Goal: Task Accomplishment & Management: Use online tool/utility

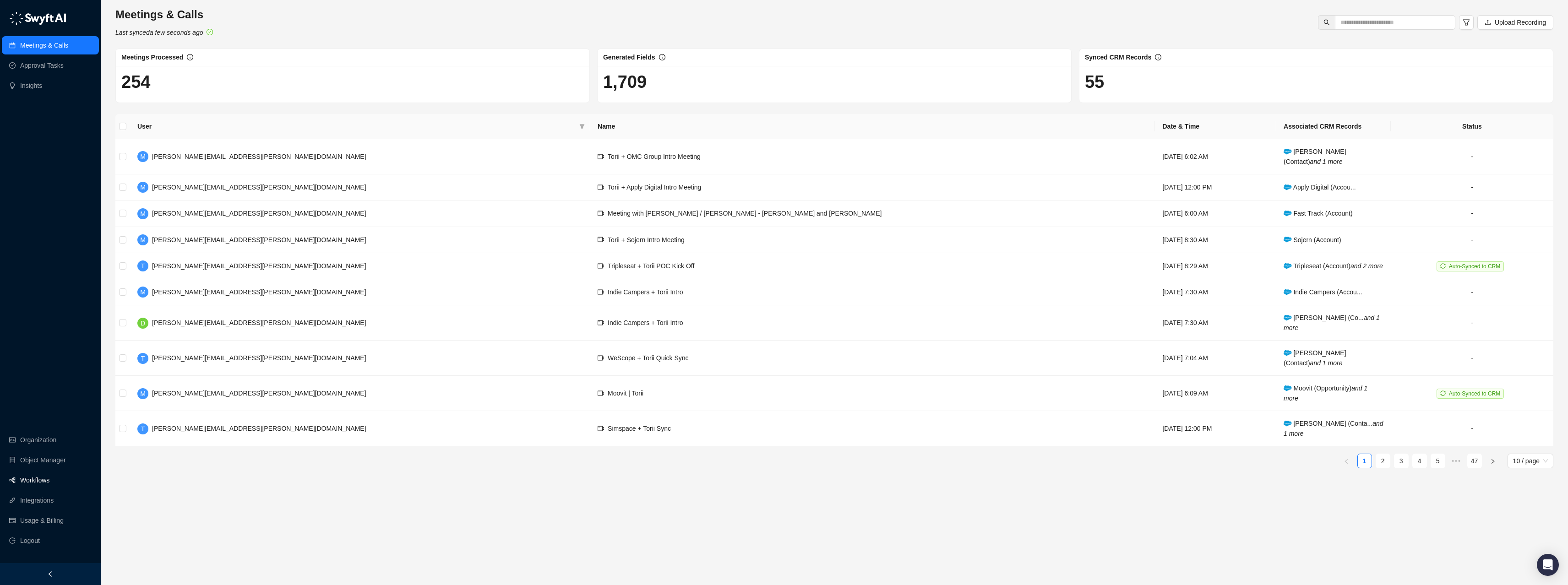
click at [43, 330] on link "Workflows" at bounding box center [35, 480] width 29 height 18
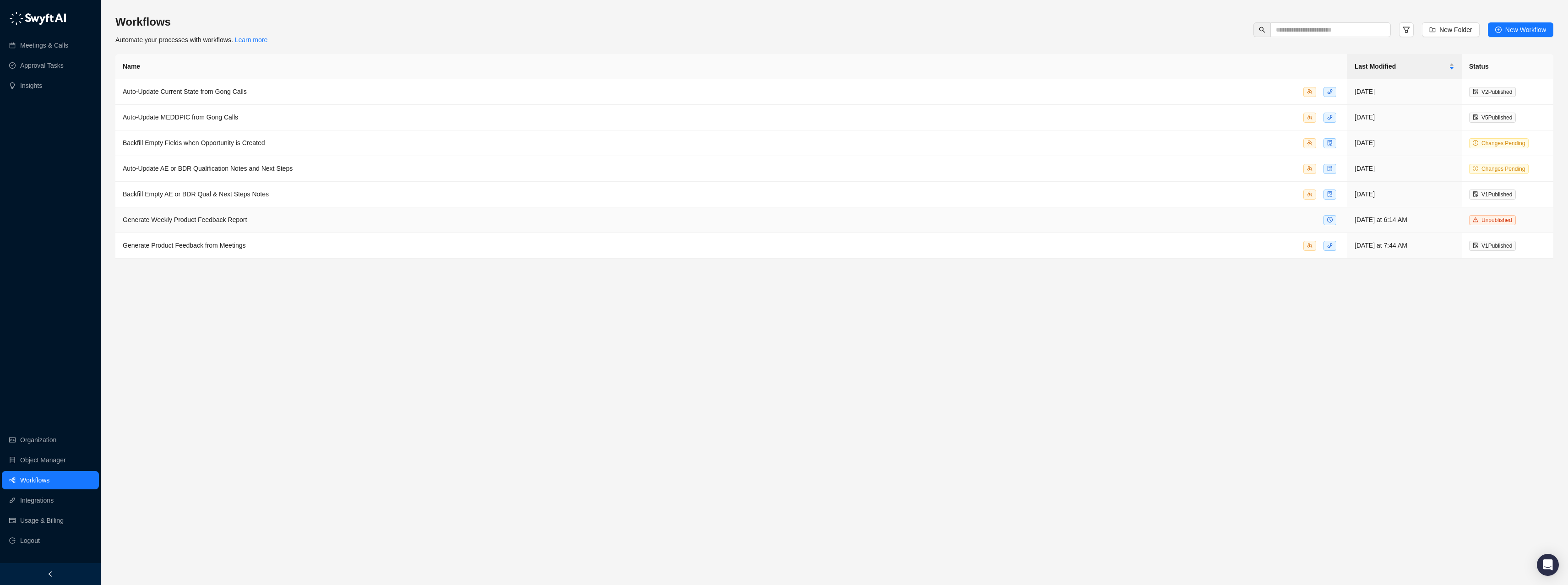
click at [275, 218] on div "Generate Weekly Product Feedback Report" at bounding box center [732, 220] width 1217 height 10
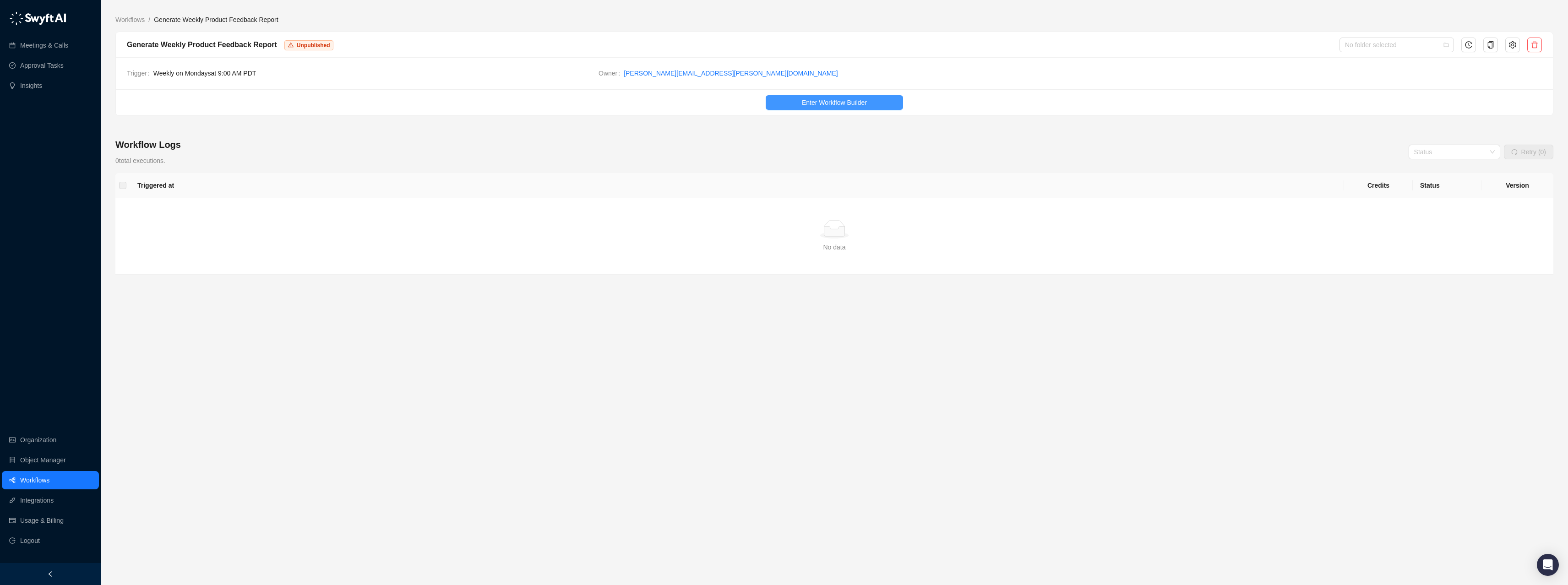
click at [685, 99] on span "Enter Workflow Builder" at bounding box center [834, 102] width 65 height 10
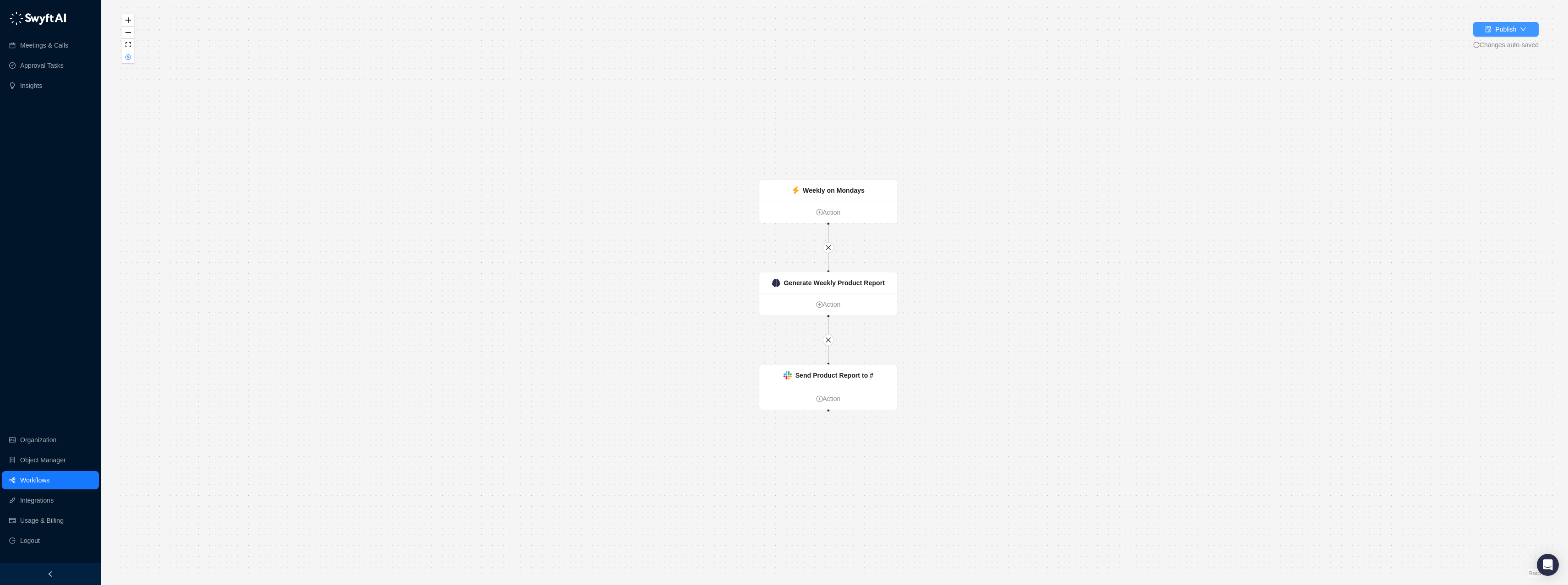
click at [685, 29] on div "Publish" at bounding box center [1500, 29] width 31 height 10
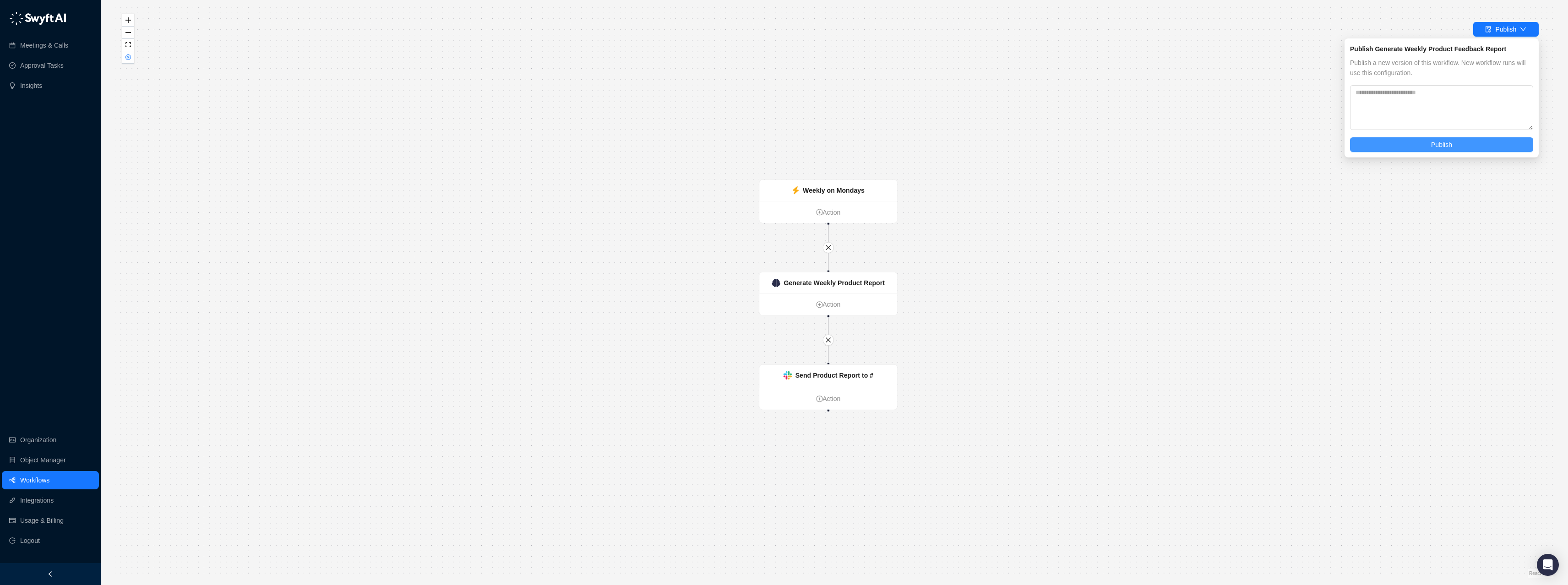
click at [685, 149] on button "Publish" at bounding box center [1441, 145] width 183 height 15
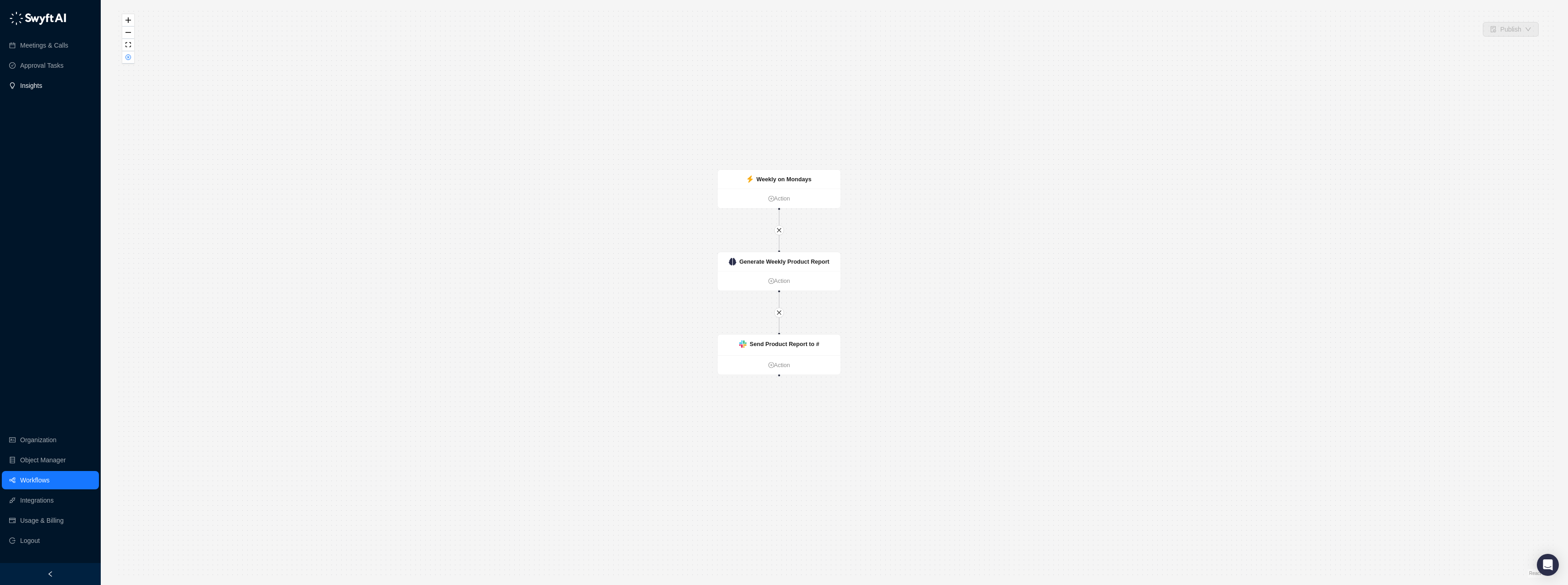
click at [27, 86] on link "Insights" at bounding box center [31, 86] width 22 height 18
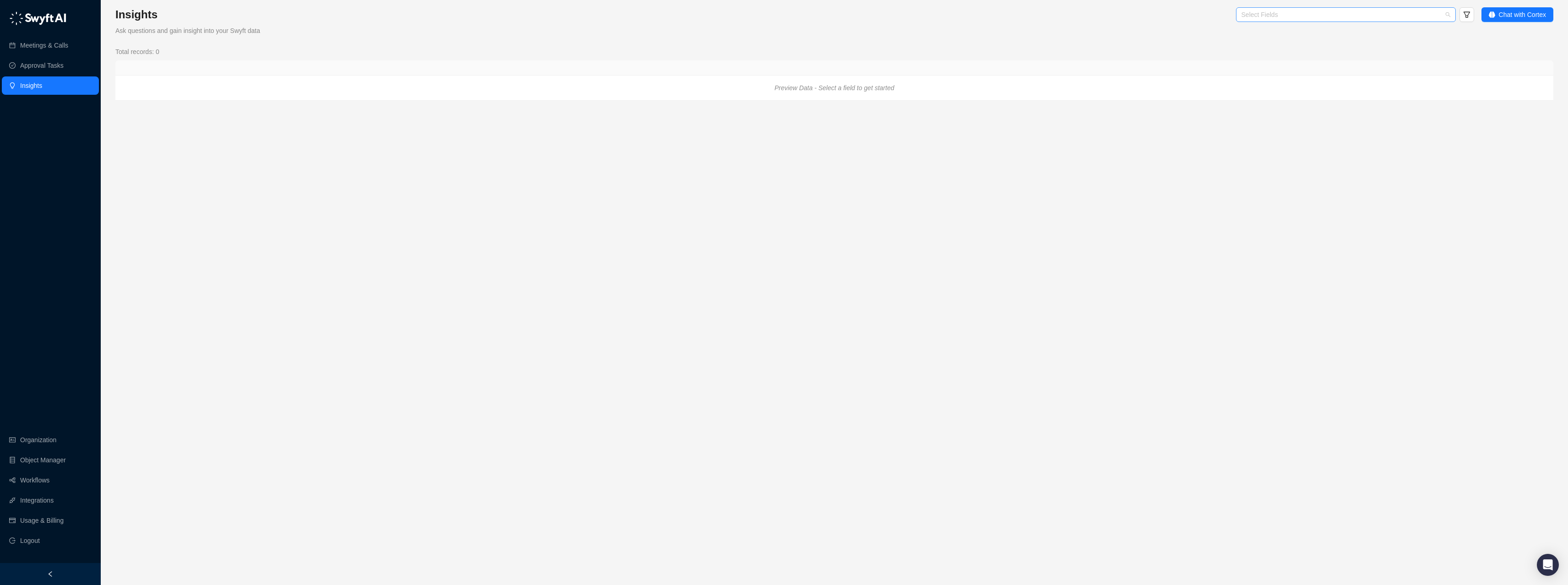
click at [685, 12] on div at bounding box center [1341, 15] width 206 height 7
click at [685, 133] on div "Product Feedback" at bounding box center [1344, 135] width 205 height 10
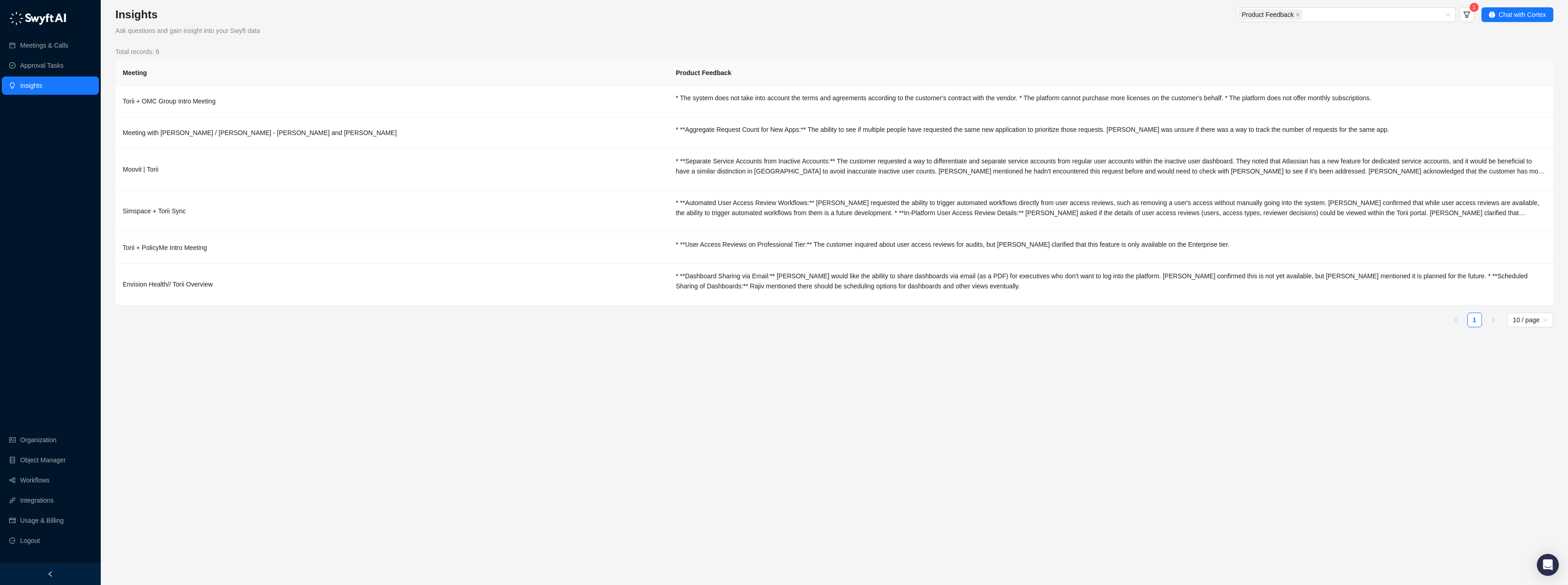
drag, startPoint x: 693, startPoint y: 29, endPoint x: 702, endPoint y: 43, distance: 16.6
click at [685, 29] on form "Product Feedback 1" at bounding box center [999, 21] width 948 height 29
click at [685, 94] on div "* The system does not take into account the terms and agreements according to t…" at bounding box center [1110, 98] width 870 height 10
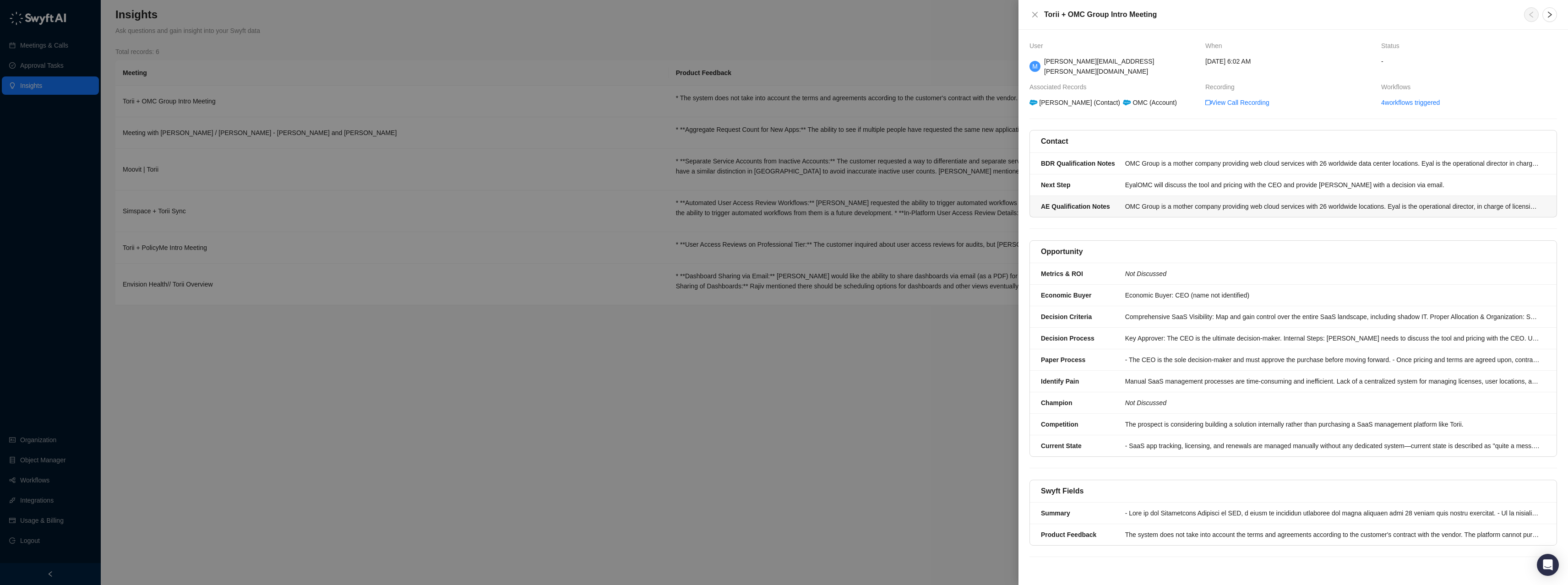
click at [685, 203] on li "AE Qualification Notes OMC Group is a mother company providing web cloud servic…" at bounding box center [1293, 206] width 527 height 21
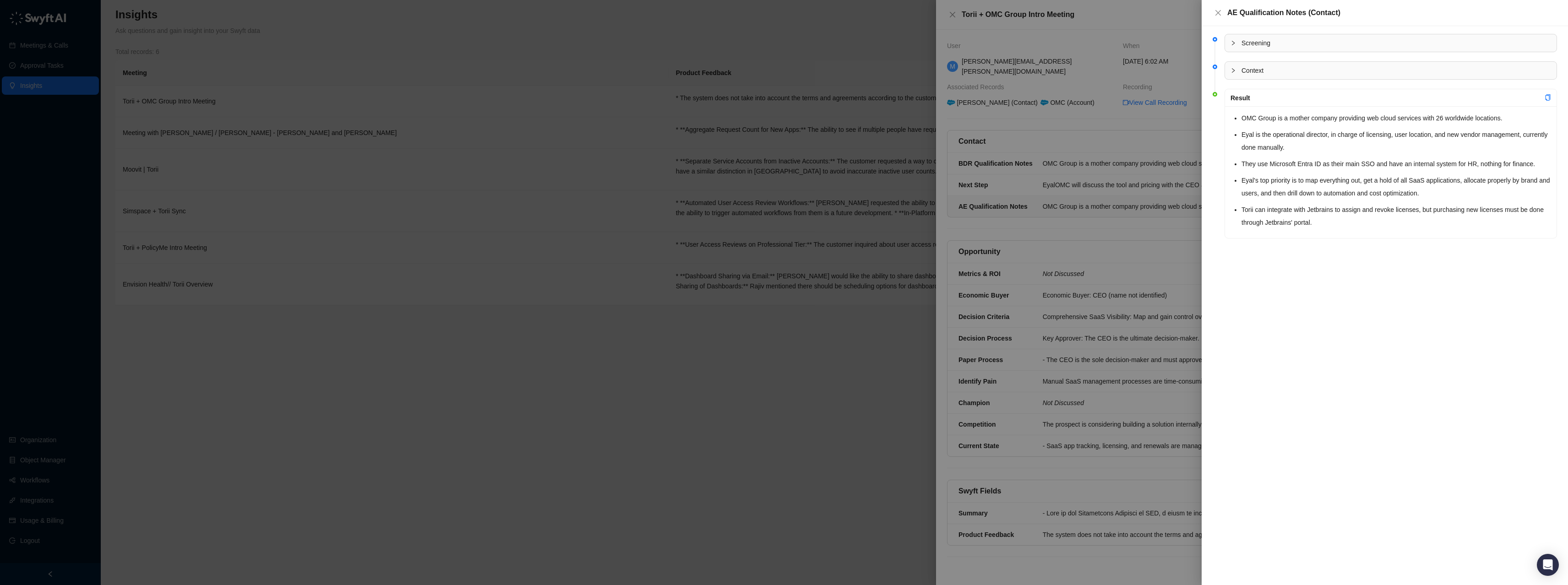
click at [685, 330] on div at bounding box center [784, 292] width 1568 height 585
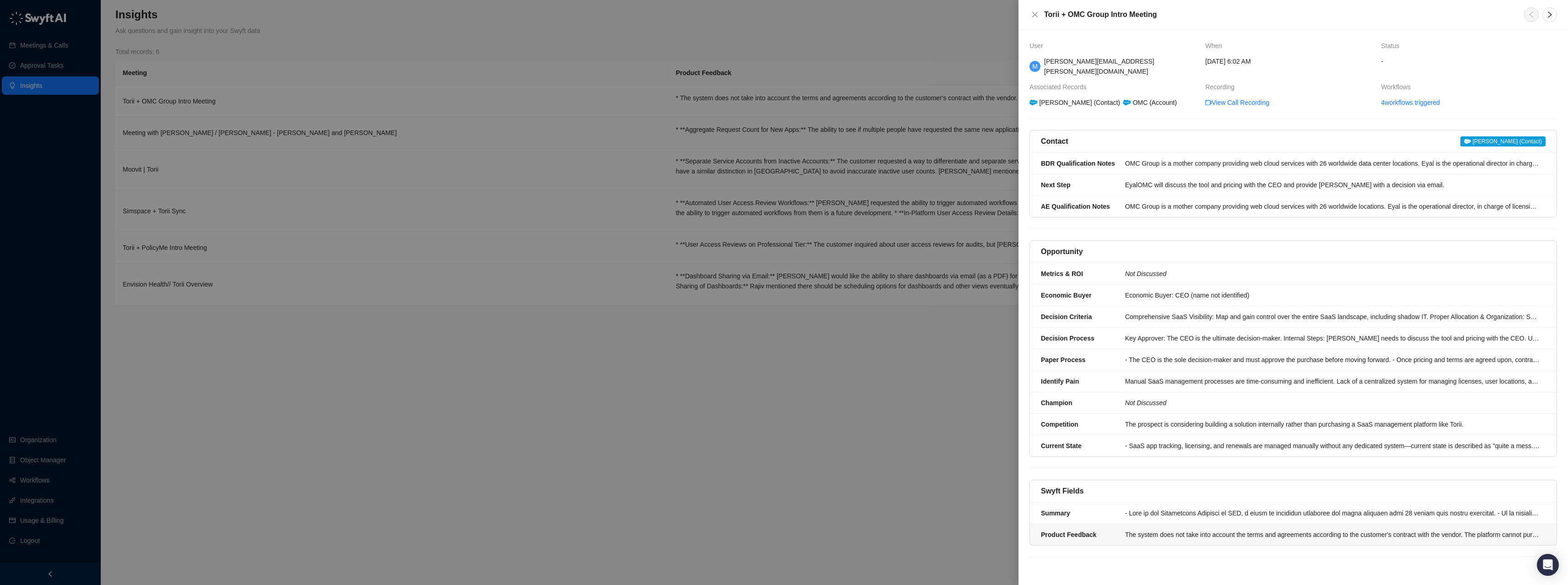
click at [685, 330] on div "The system does not take into account the terms and agreements according to the…" at bounding box center [1332, 534] width 415 height 10
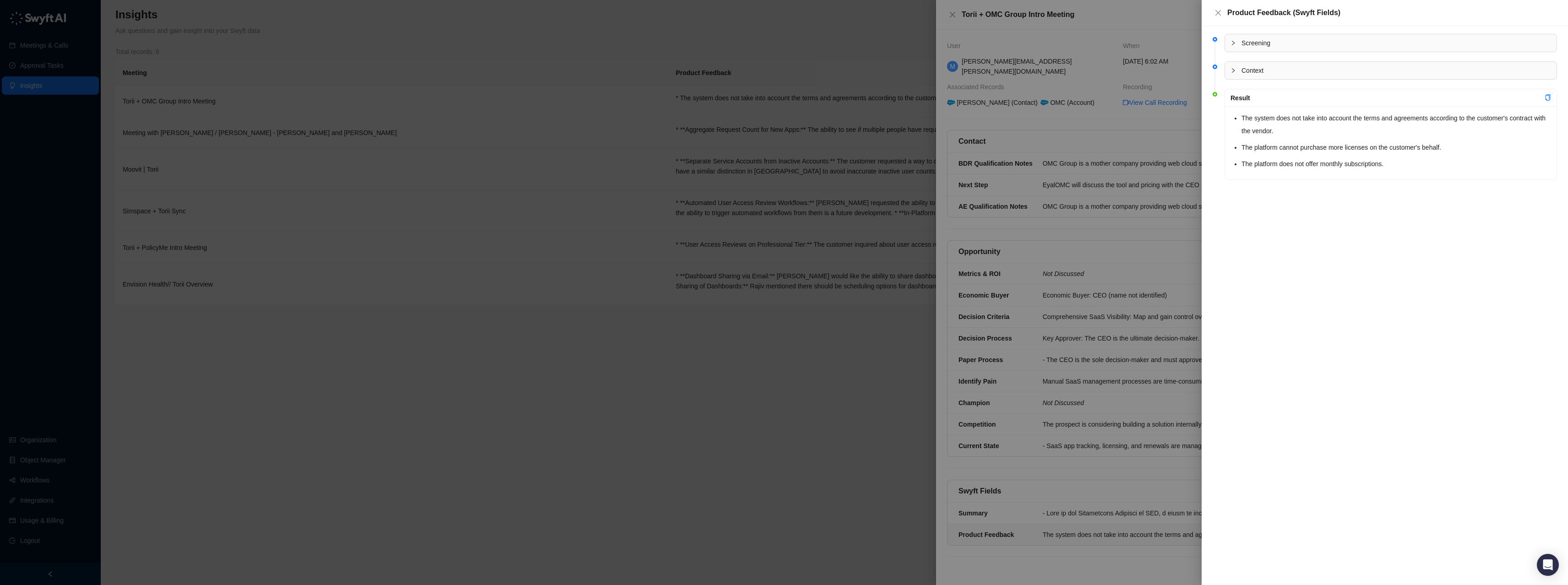
click at [685, 135] on div at bounding box center [784, 292] width 1568 height 585
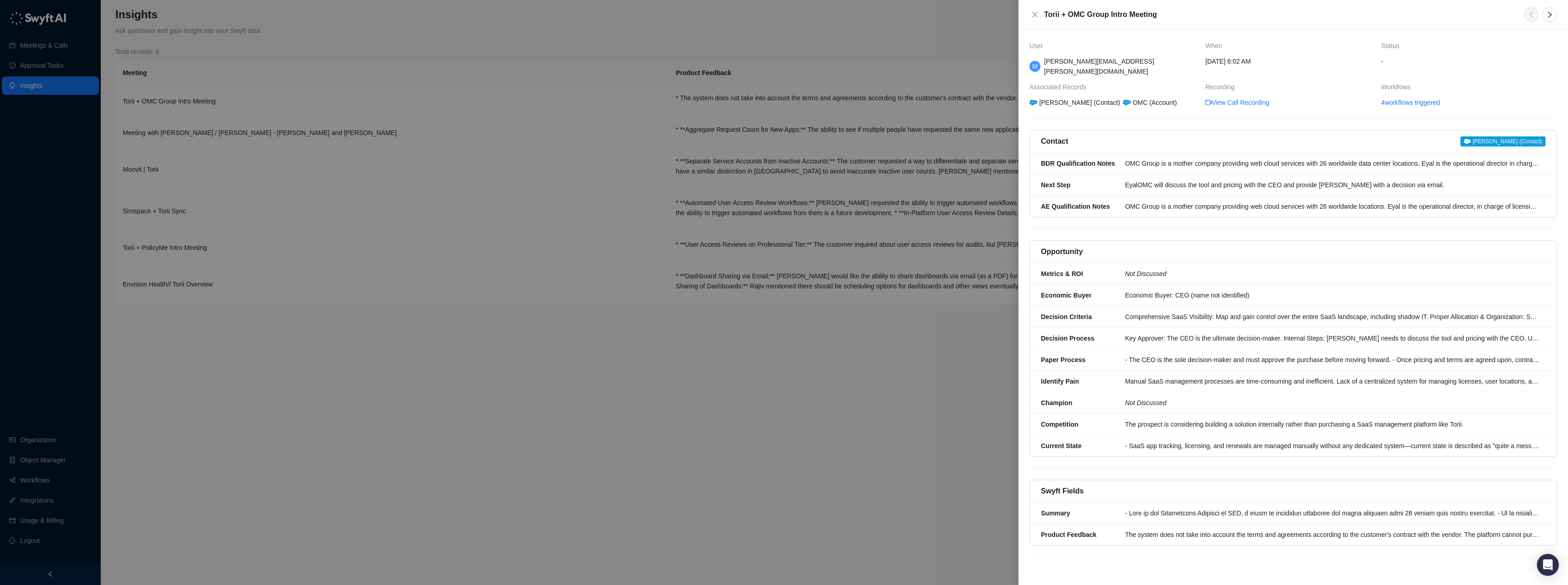
click at [685, 131] on div at bounding box center [784, 292] width 1568 height 585
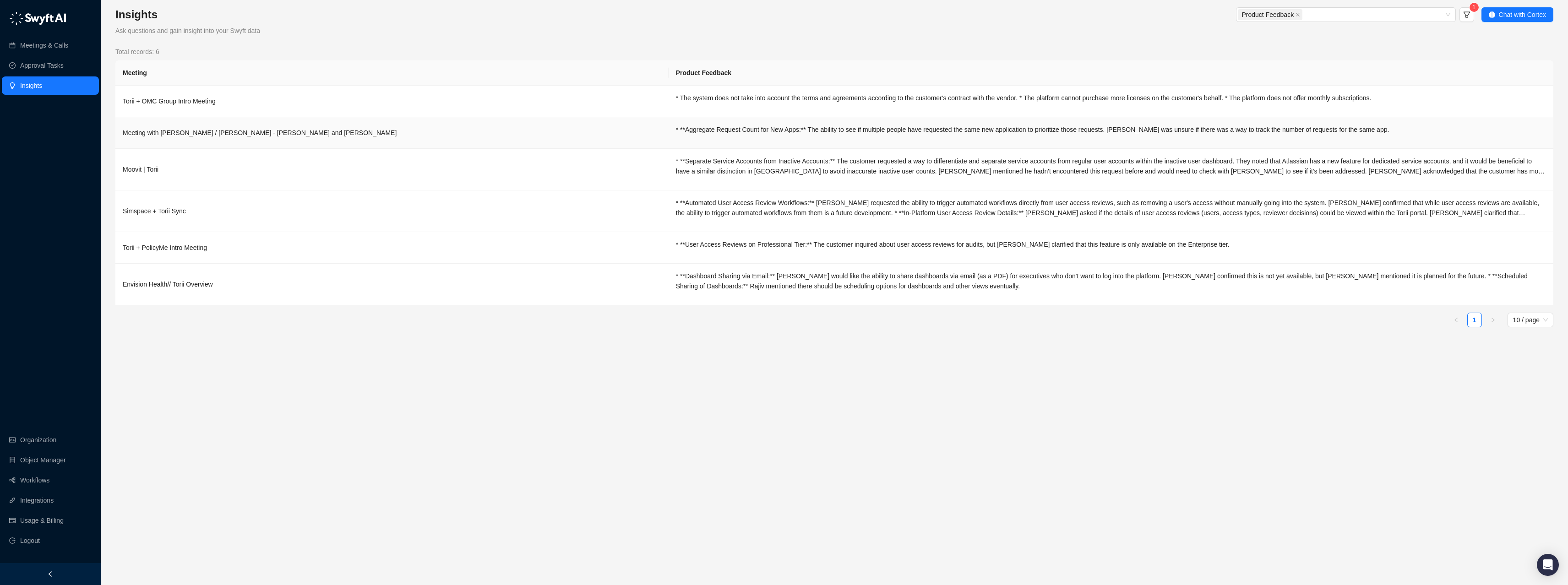
click at [685, 128] on div "* **Aggregate Request Count for New Apps:** The ability to see if multiple peop…" at bounding box center [1110, 130] width 870 height 10
